Goal: Task Accomplishment & Management: Complete application form

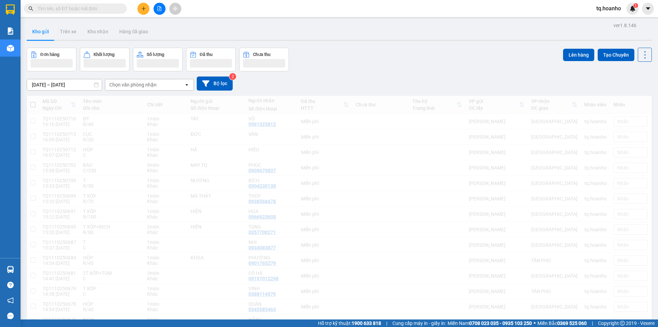
drag, startPoint x: 145, startPoint y: 87, endPoint x: 143, endPoint y: 9, distance: 78.9
click at [143, 9] on icon "plus" at bounding box center [144, 8] width 4 height 0
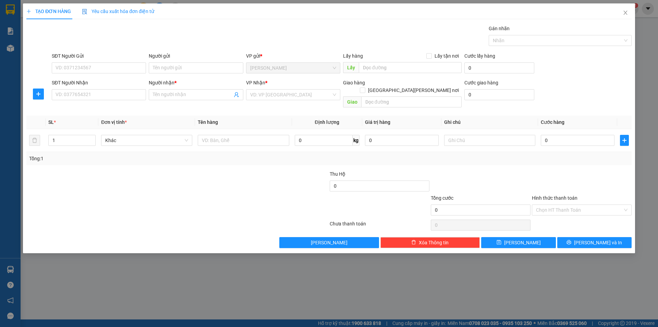
click at [100, 101] on div "SĐT Người Nhận VD: 0377654321" at bounding box center [99, 91] width 94 height 24
click at [100, 96] on input "SĐT Người Nhận" at bounding box center [99, 94] width 94 height 11
type input "0369970764"
click at [107, 107] on div "0369970764 - [PERSON_NAME]" at bounding box center [99, 109] width 86 height 8
type input "NGUYỆT"
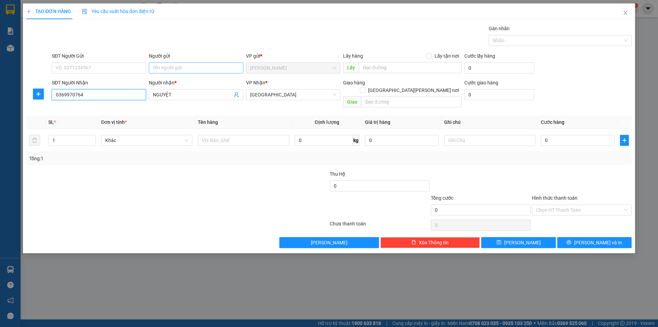
type input "0369970764"
click at [178, 68] on input "Người gửi" at bounding box center [196, 67] width 94 height 11
type input ";"
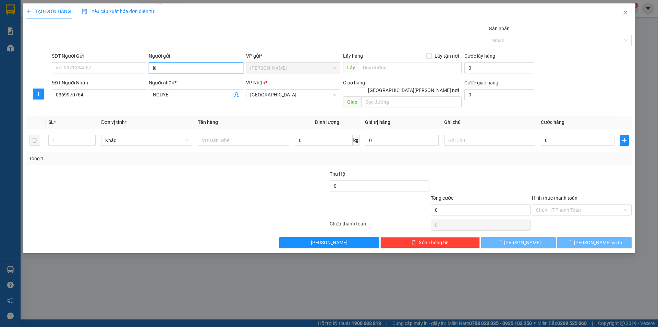
type input "l"
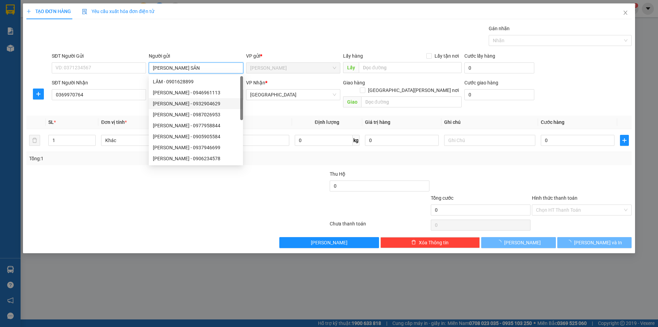
type input "[PERSON_NAME] SẢN"
click at [95, 222] on div at bounding box center [177, 225] width 303 height 14
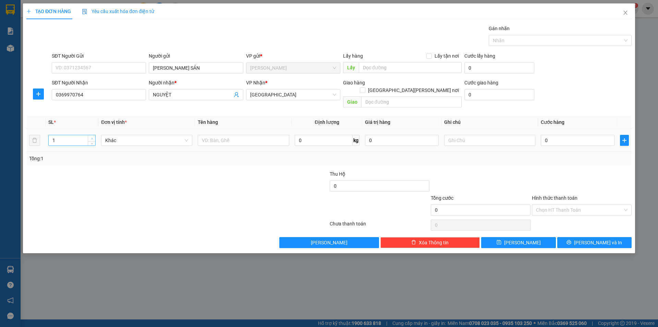
type input "2"
click at [92, 138] on icon "up" at bounding box center [92, 138] width 2 height 1
drag, startPoint x: 92, startPoint y: 168, endPoint x: 209, endPoint y: 107, distance: 132.0
click at [142, 141] on div "Transit Pickup Surcharge Ids Transit Deliver Surcharge Ids Transit Deliver Surc…" at bounding box center [328, 136] width 605 height 223
click at [214, 135] on input "text" at bounding box center [243, 140] width 91 height 11
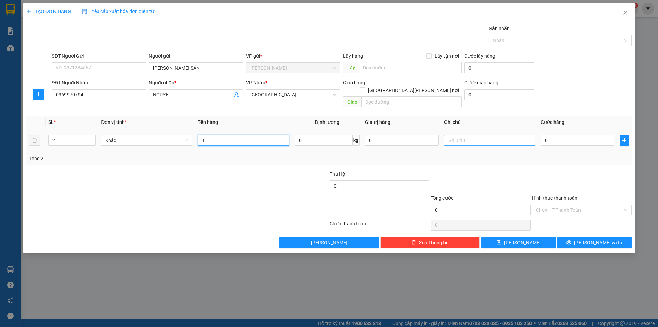
type input "T"
click at [489, 135] on input "text" at bounding box center [489, 140] width 91 height 11
type input "R GIAO LS TRẢ"
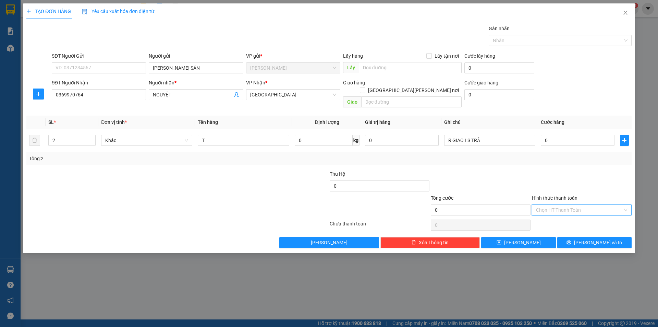
click at [558, 205] on input "Hình thức thanh toán" at bounding box center [579, 210] width 87 height 10
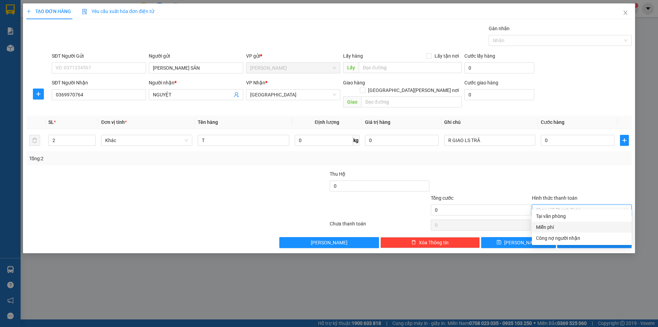
click at [543, 229] on div "Miễn phí" at bounding box center [582, 227] width 92 height 8
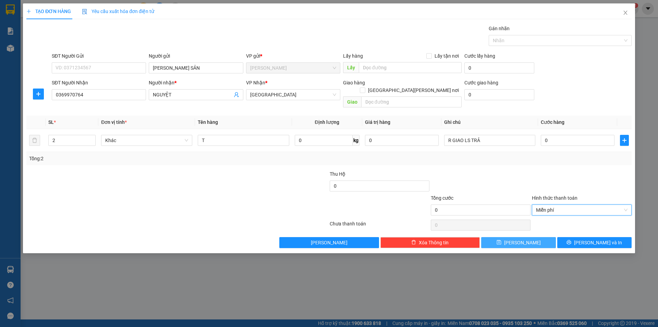
click at [543, 237] on button "[PERSON_NAME]" at bounding box center [518, 242] width 74 height 11
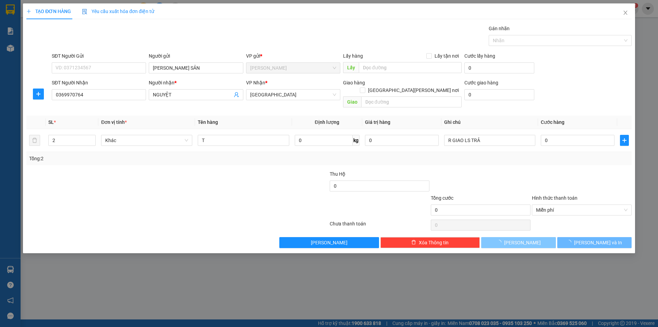
type input "1"
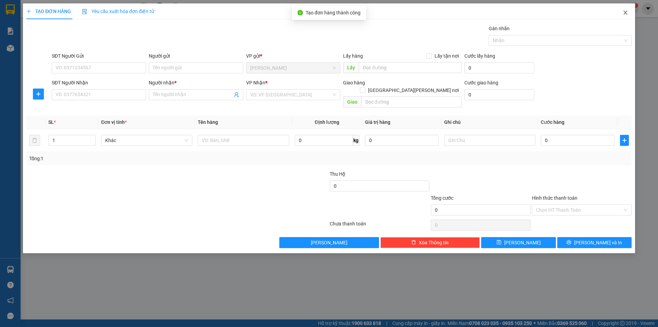
click at [629, 13] on span "Close" at bounding box center [625, 12] width 19 height 19
click at [623, 13] on div "tq.hoanho 1" at bounding box center [615, 9] width 48 height 12
click at [627, 13] on div "tq.hoanho 1" at bounding box center [615, 9] width 48 height 12
